Goal: Task Accomplishment & Management: Manage account settings

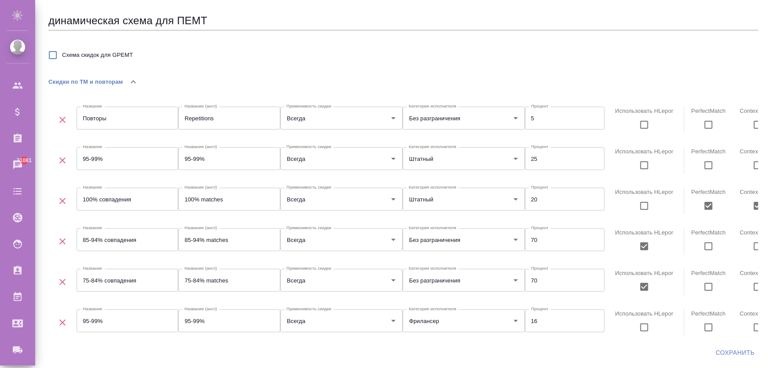
scroll to position [6, 0]
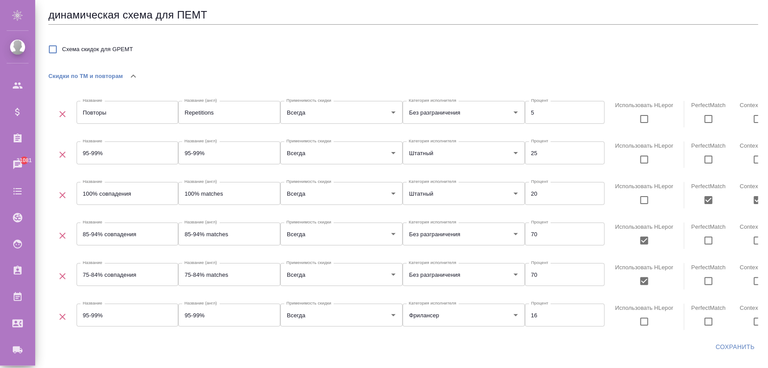
click at [735, 344] on span "Сохранить" at bounding box center [735, 346] width 39 height 11
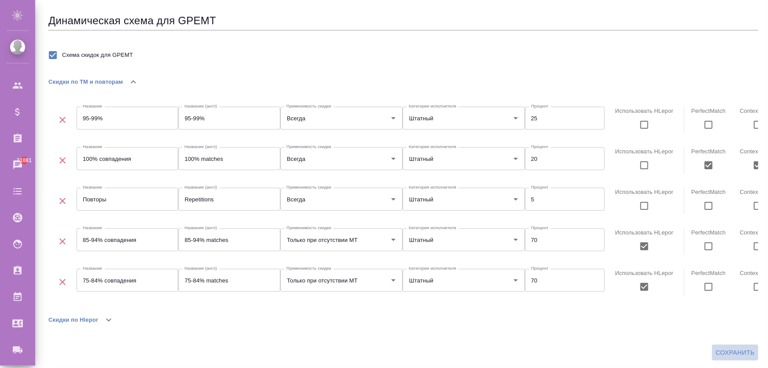
click at [732, 357] on span "Сохранить" at bounding box center [735, 352] width 39 height 11
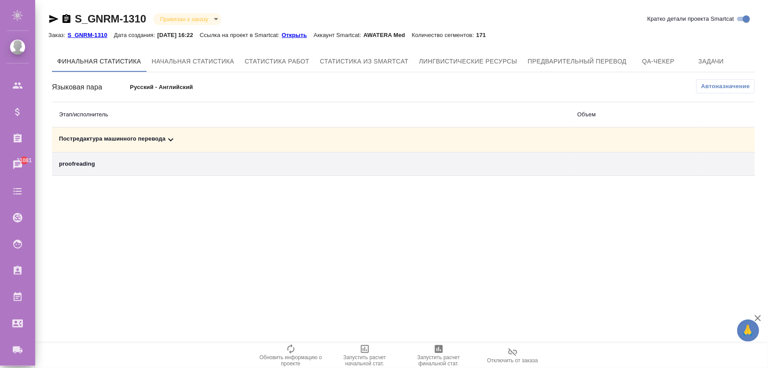
click at [155, 139] on div "Постредактура машинного перевода" at bounding box center [311, 139] width 505 height 11
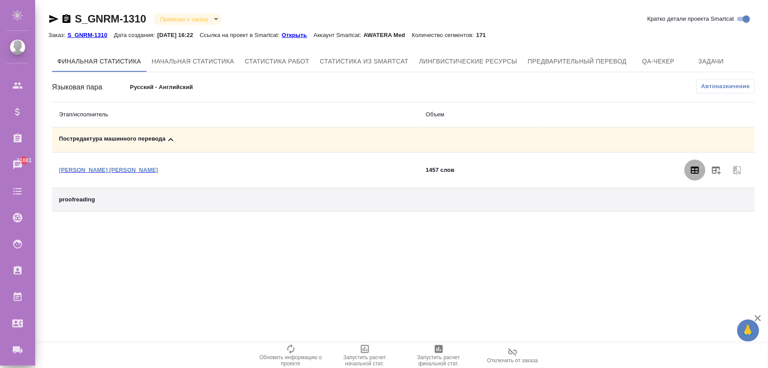
click at [697, 170] on icon "button" at bounding box center [695, 169] width 8 height 7
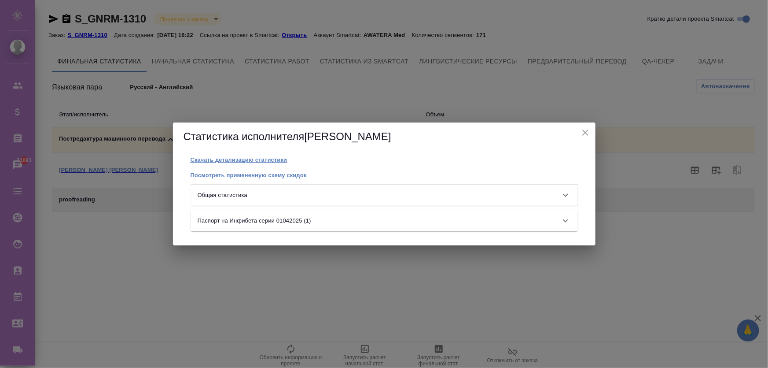
click at [261, 159] on p "Скачать детализацию статистики" at bounding box center [239, 159] width 97 height 7
